Goal: Feedback & Contribution: Leave review/rating

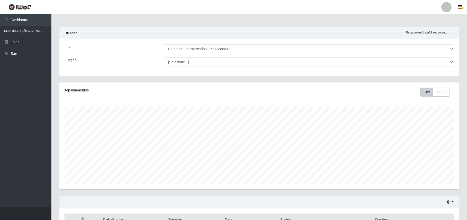
select select "409"
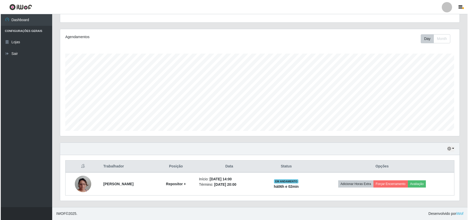
scroll to position [107, 399]
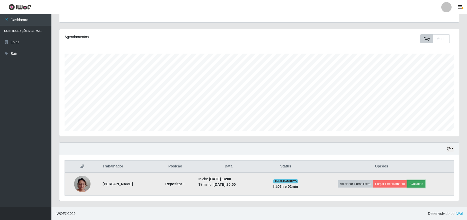
click at [424, 185] on button "Avaliação" at bounding box center [416, 183] width 18 height 7
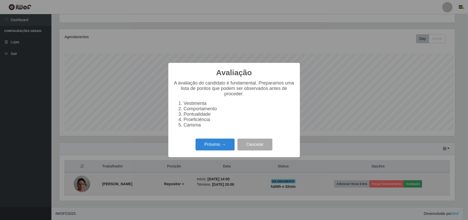
scroll to position [107, 396]
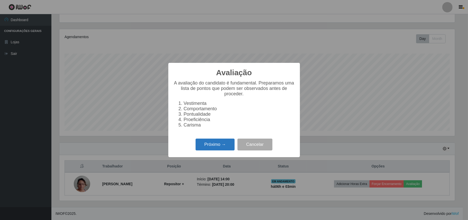
click at [205, 146] on button "Próximo →" at bounding box center [215, 144] width 39 height 12
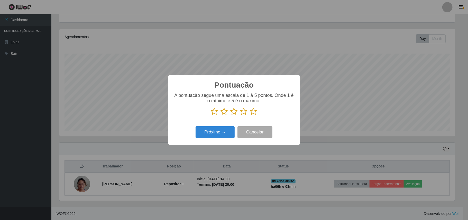
click at [252, 112] on icon at bounding box center [253, 112] width 7 height 8
click at [250, 115] on input "radio" at bounding box center [250, 115] width 0 height 0
click at [217, 134] on button "Próximo →" at bounding box center [215, 132] width 39 height 12
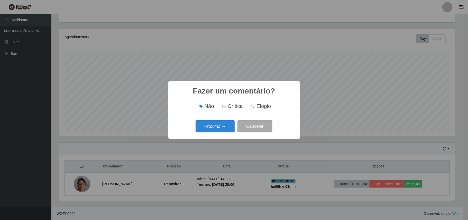
click at [251, 104] on input "Elogio" at bounding box center [252, 105] width 3 height 3
radio input "true"
click at [215, 126] on button "Próximo →" at bounding box center [215, 126] width 39 height 12
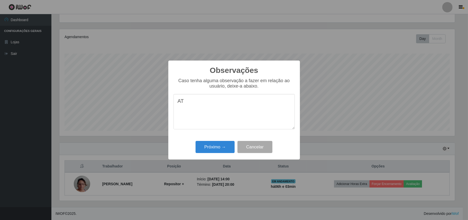
type textarea "A"
drag, startPoint x: 228, startPoint y: 103, endPoint x: 217, endPoint y: 112, distance: 14.5
click at [217, 112] on textarea "MUITO EFICIENTE, ATIVA E CUMPRIU TODAS AS TAREFAS BEM." at bounding box center [234, 111] width 121 height 35
click at [227, 101] on textarea "MUITO EFICIENTE, ATIVA E CUMPRIU TODAS AS TAREFAS BEM." at bounding box center [234, 111] width 121 height 35
click at [224, 110] on textarea "MUITO EFICIENTE, ATÍVA E CUMPRIU TODAS AS TAREFAS BEM." at bounding box center [234, 111] width 121 height 35
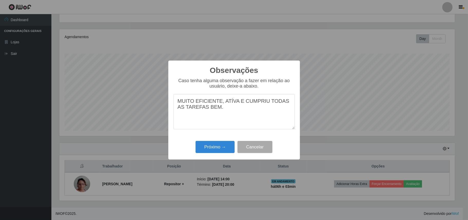
drag, startPoint x: 229, startPoint y: 102, endPoint x: 224, endPoint y: 111, distance: 10.0
click at [224, 111] on textarea "MUITO EFICIENTE, ATÍVA E CUMPRIU TODAS AS TAREFAS BEM." at bounding box center [234, 111] width 121 height 35
click at [236, 102] on textarea "MUITO EFICIENTE, ATÍVA E CUMPRIU TODAS AS TAREFAS BEM." at bounding box center [234, 111] width 121 height 35
type textarea "MUITO EFICIENTE E CUMPRIU TODAS AS TAREFAS BEM."
click at [214, 146] on button "Próximo →" at bounding box center [215, 147] width 39 height 12
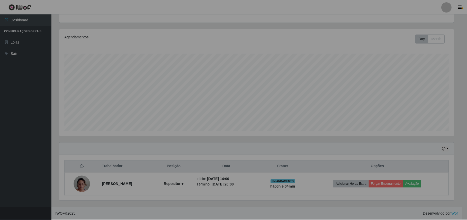
scroll to position [107, 399]
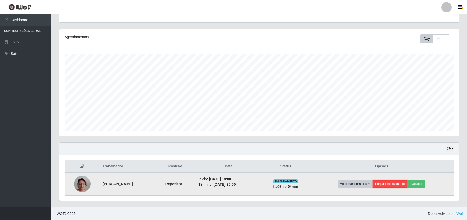
click at [399, 184] on button "Forçar Encerramento" at bounding box center [390, 183] width 34 height 7
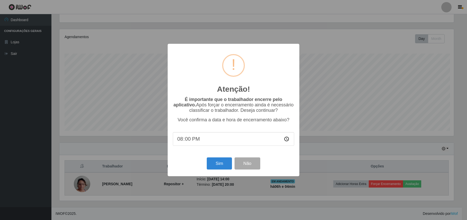
scroll to position [107, 396]
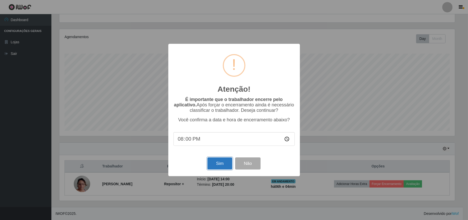
click at [225, 160] on button "Sim" at bounding box center [220, 163] width 25 height 12
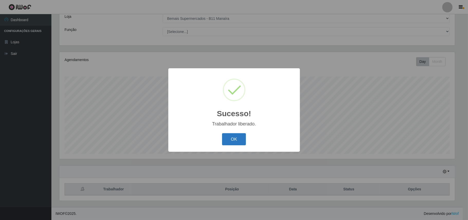
click at [231, 141] on button "OK" at bounding box center [234, 139] width 24 height 12
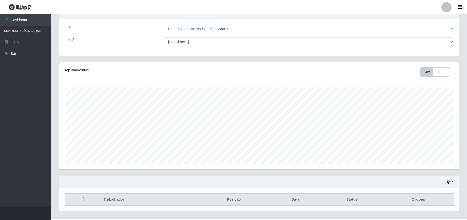
scroll to position [31, 0]
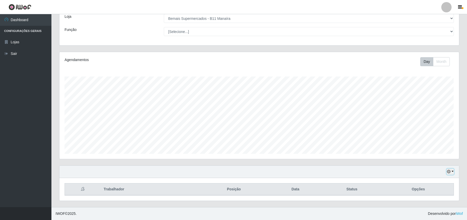
click at [451, 171] on button "button" at bounding box center [450, 171] width 7 height 6
click at [429, 143] on button "3 dias" at bounding box center [433, 141] width 41 height 11
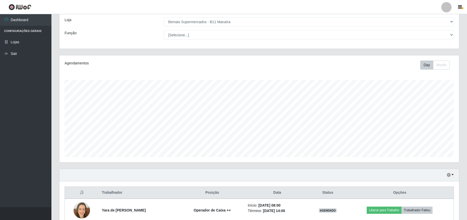
scroll to position [0, 0]
